Goal: Navigation & Orientation: Find specific page/section

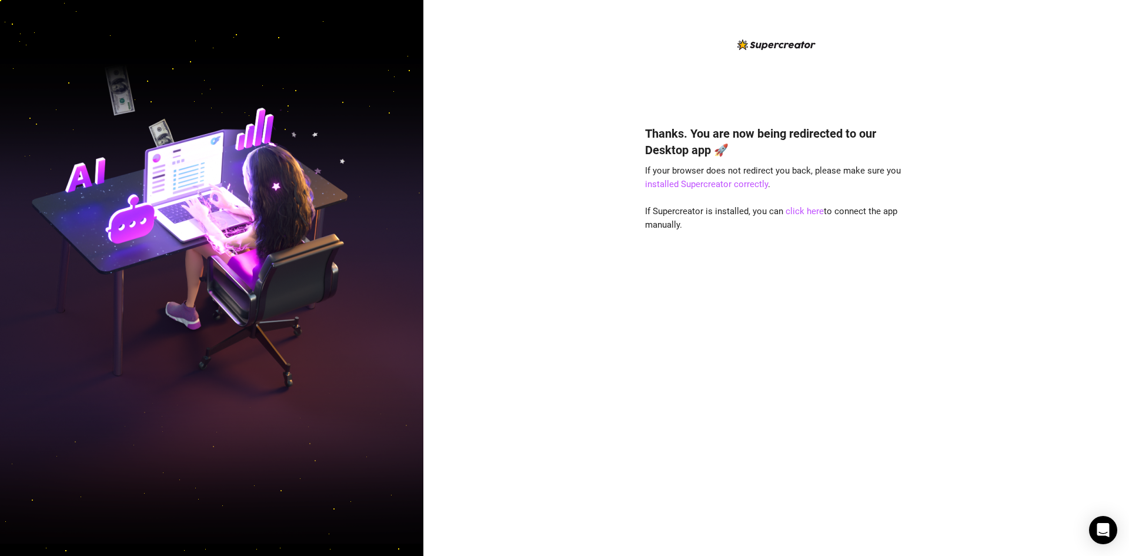
click at [462, 193] on div "Thanks. You are now being redirected to our Desktop app 🚀 If your browser does …" at bounding box center [776, 278] width 706 height 556
